Goal: Find specific page/section: Find specific page/section

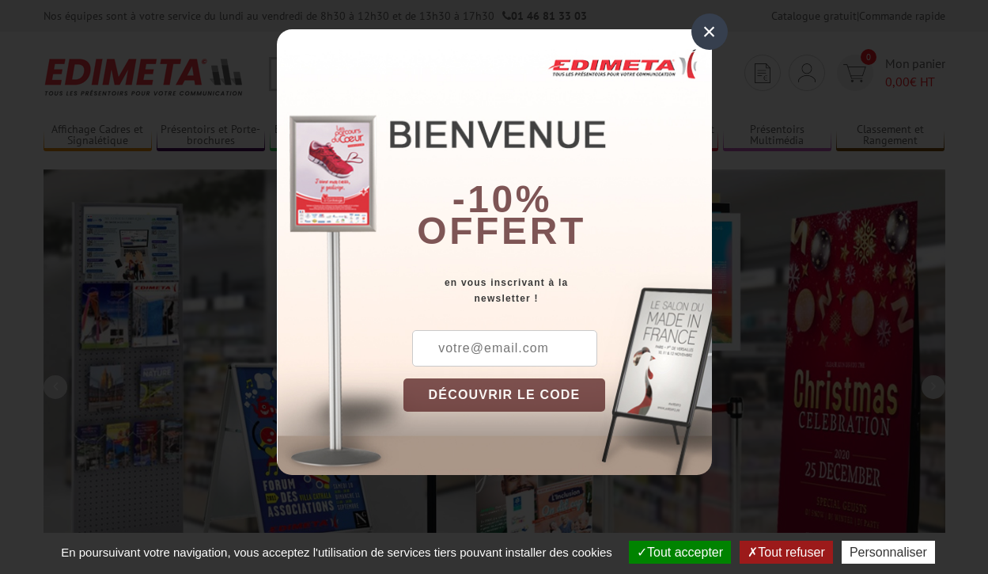
click at [678, 551] on button "Tout accepter" at bounding box center [680, 551] width 102 height 23
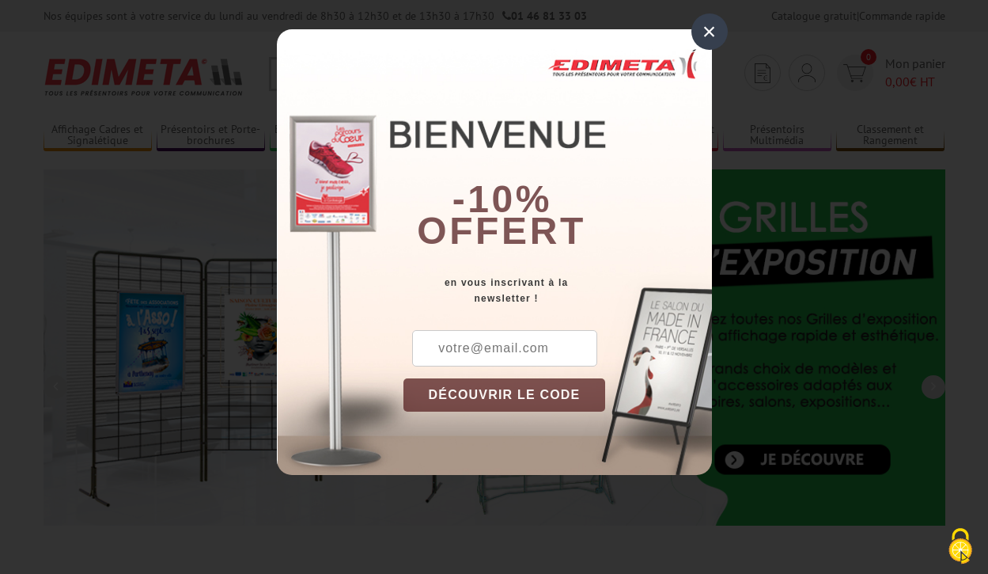
click at [709, 32] on div "×" at bounding box center [709, 31] width 36 height 36
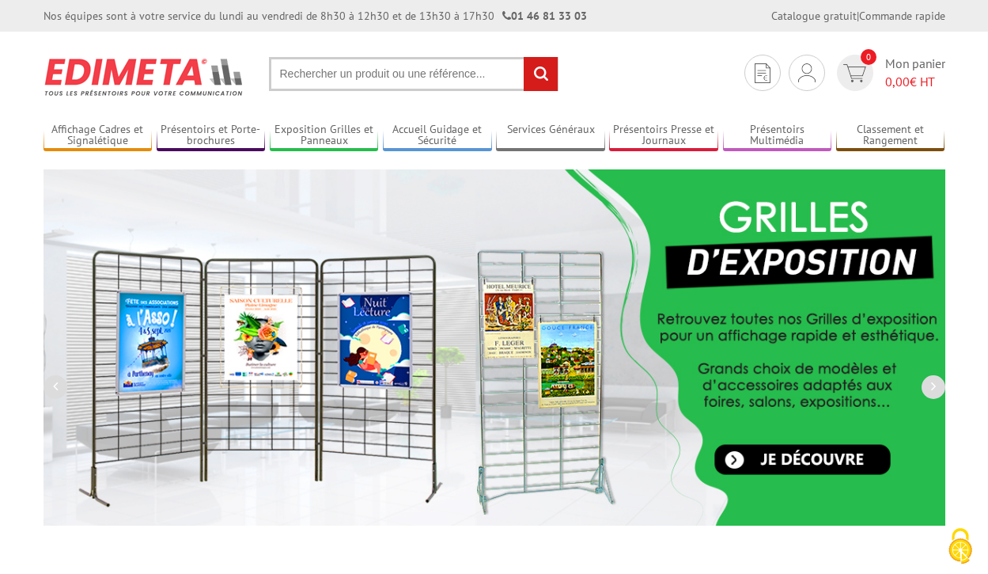
click at [0, 0] on div "Nos équipes sont à votre service du lundi au vendredi de 8h30 à 12h30 et de 13h…" at bounding box center [494, 16] width 988 height 32
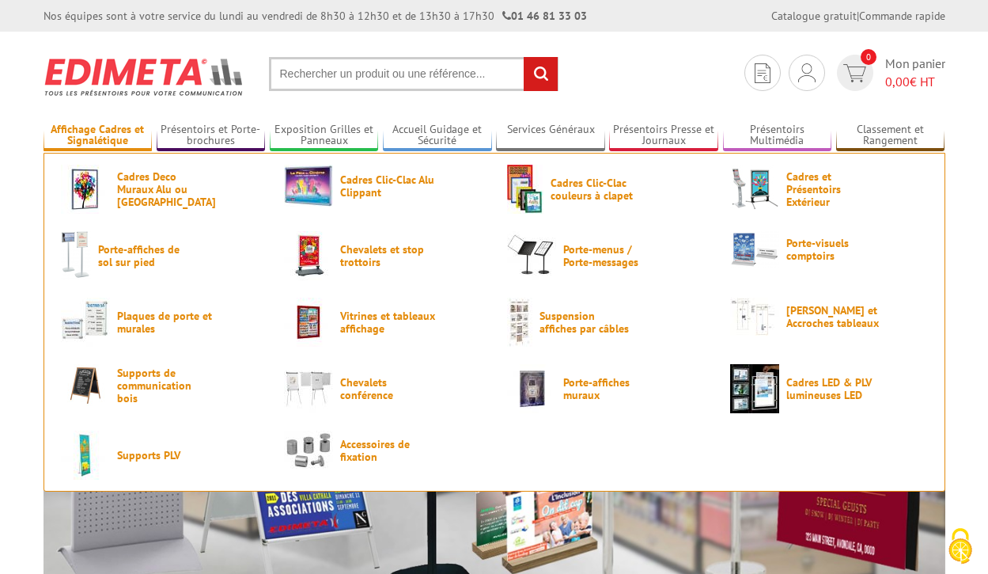
click at [97, 135] on link "Affichage Cadres et Signalétique" at bounding box center [98, 136] width 109 height 26
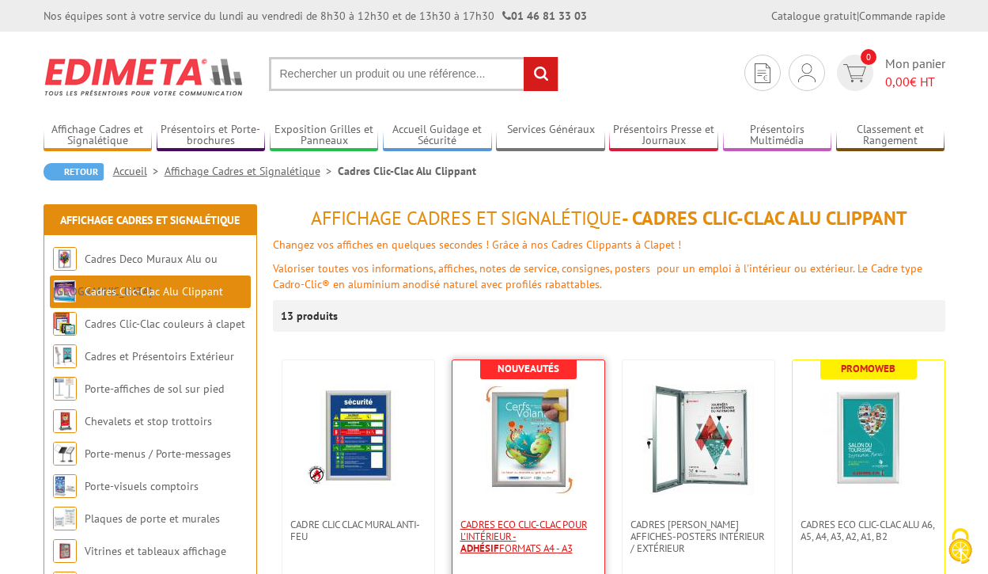
click at [499, 541] on strong "Adhésif" at bounding box center [479, 547] width 39 height 13
